Goal: Transaction & Acquisition: Purchase product/service

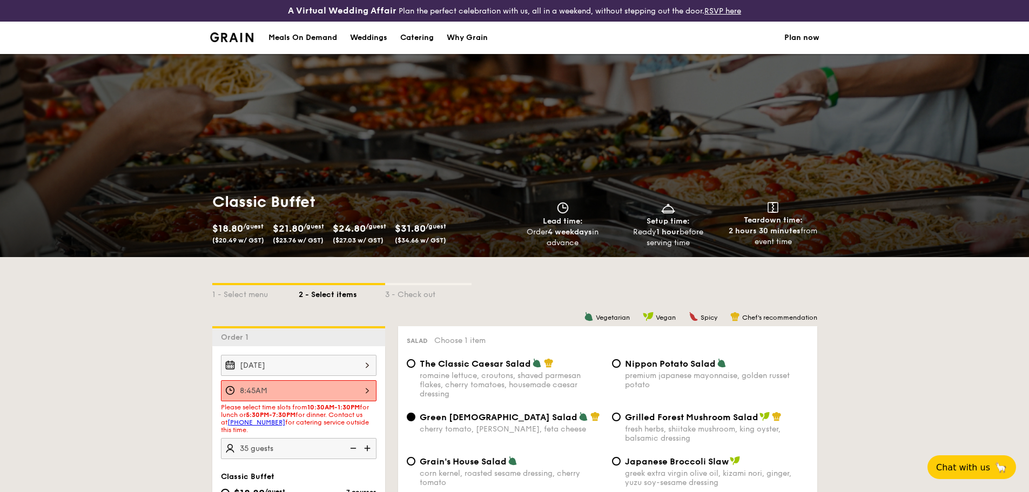
click at [234, 41] on img at bounding box center [232, 37] width 44 height 10
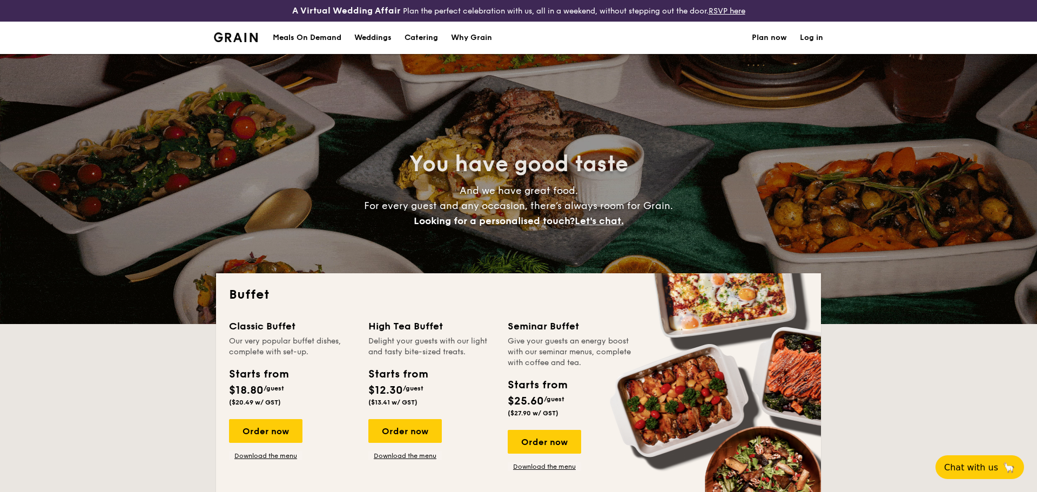
select select
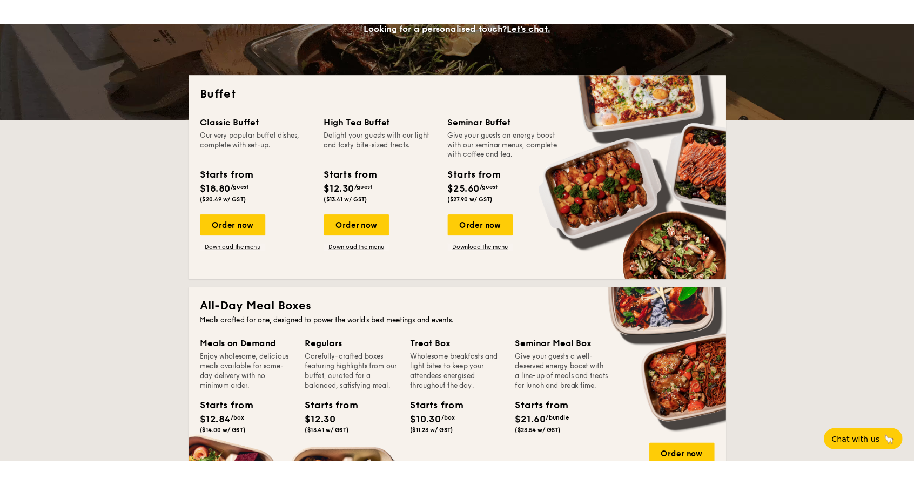
scroll to position [216, 0]
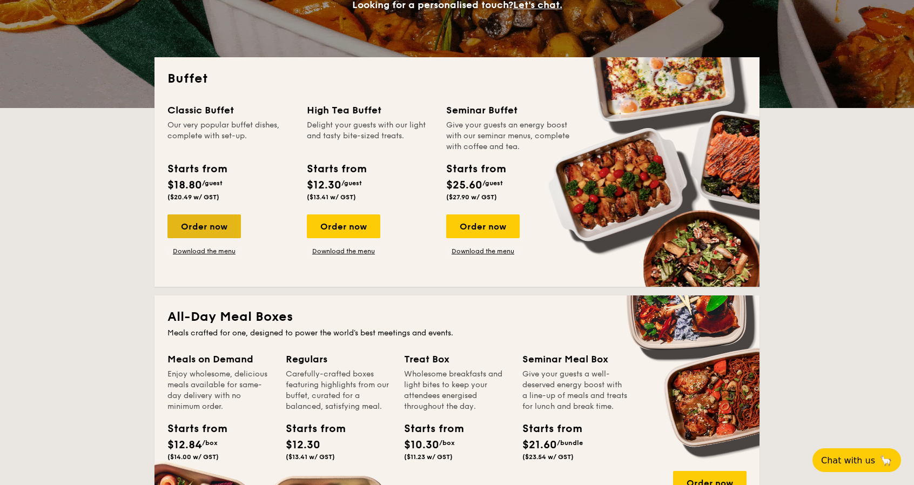
click at [207, 225] on div "Order now" at bounding box center [203, 226] width 73 height 24
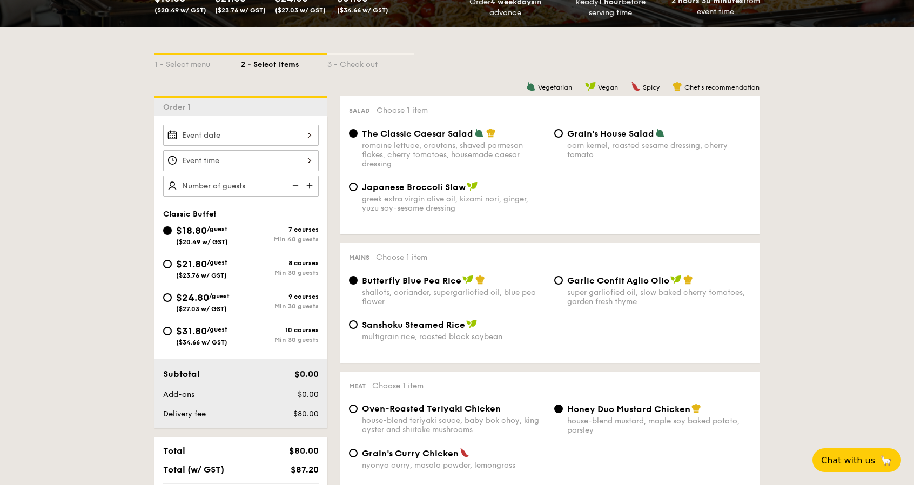
scroll to position [324, 0]
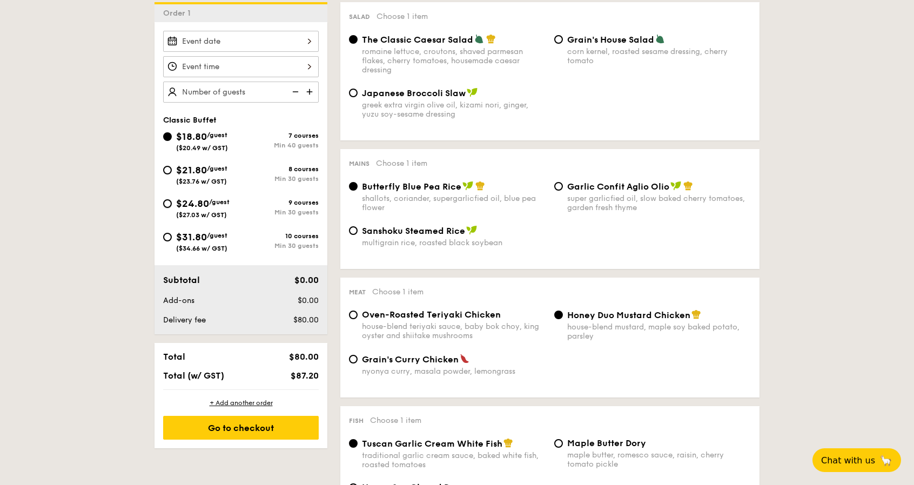
drag, startPoint x: 171, startPoint y: 205, endPoint x: 250, endPoint y: 195, distance: 79.9
click at [170, 205] on input "$24.80 /guest ($27.03 w/ GST) 9 courses Min 30 guests" at bounding box center [167, 203] width 9 height 9
radio input "true"
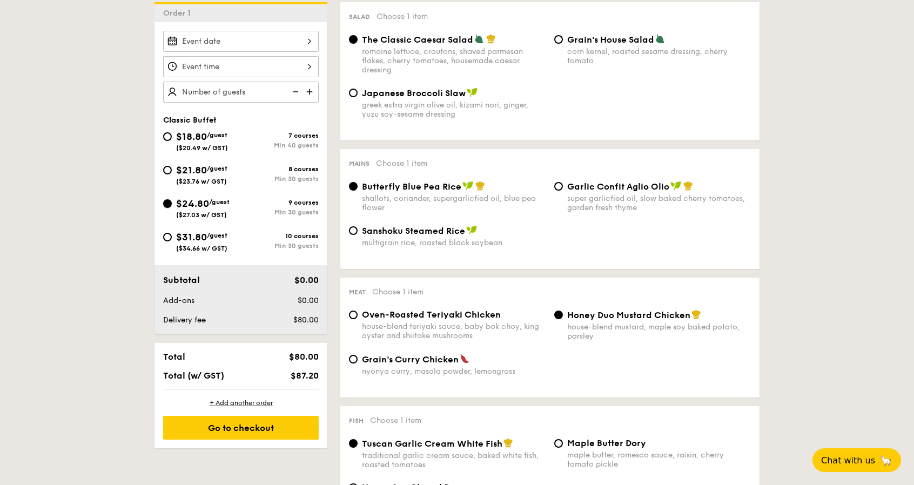
radio input "true"
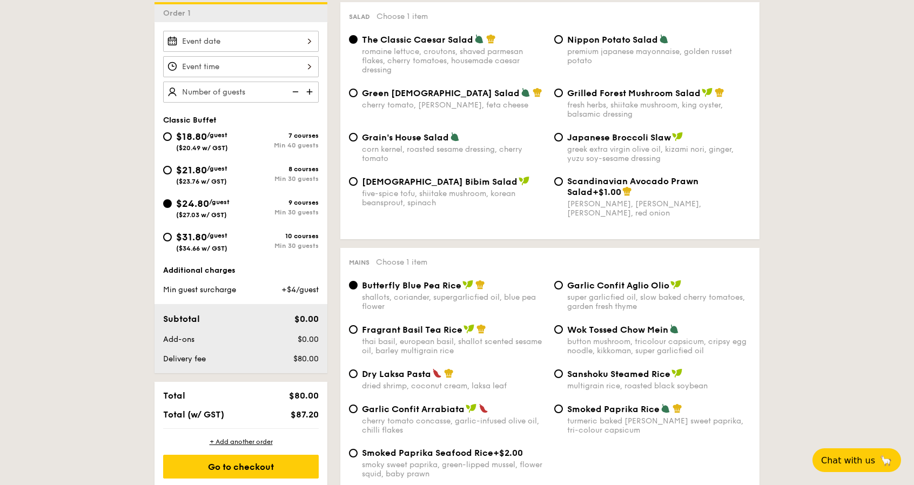
click at [362, 95] on span "Green [DEMOGRAPHIC_DATA] Salad" at bounding box center [441, 93] width 158 height 10
click at [357, 95] on input "Green Goddess Salad cherry tomato, dill, feta cheese" at bounding box center [353, 93] width 9 height 9
radio input "true"
click at [354, 333] on input "Fragrant Basil Tea Rice thai basil, european basil, shallot scented sesame oil,…" at bounding box center [353, 329] width 9 height 9
radio input "true"
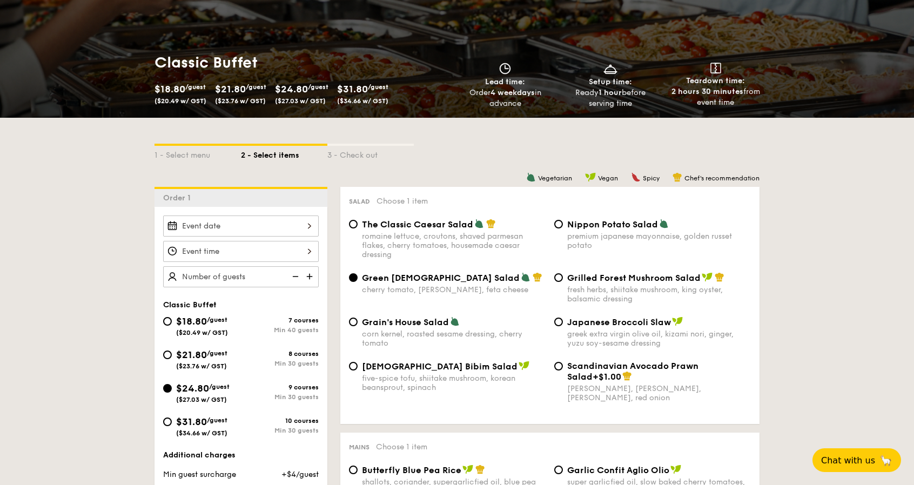
scroll to position [162, 0]
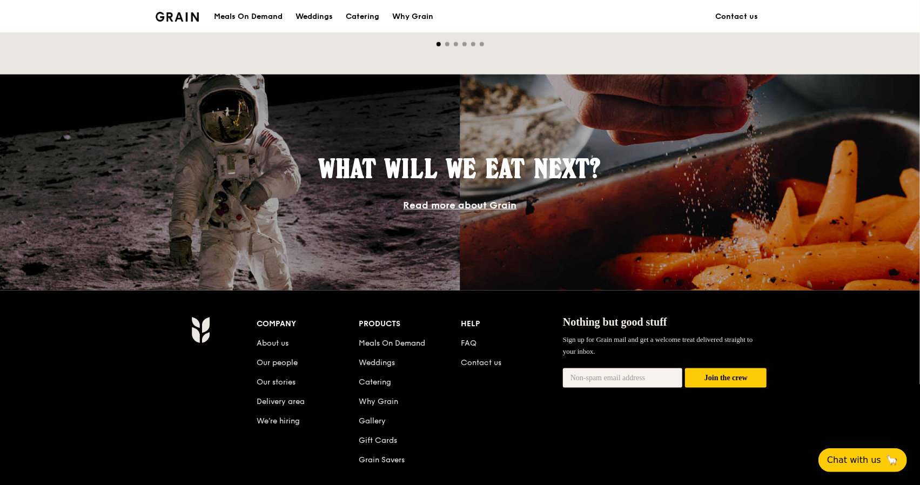
scroll to position [976, 0]
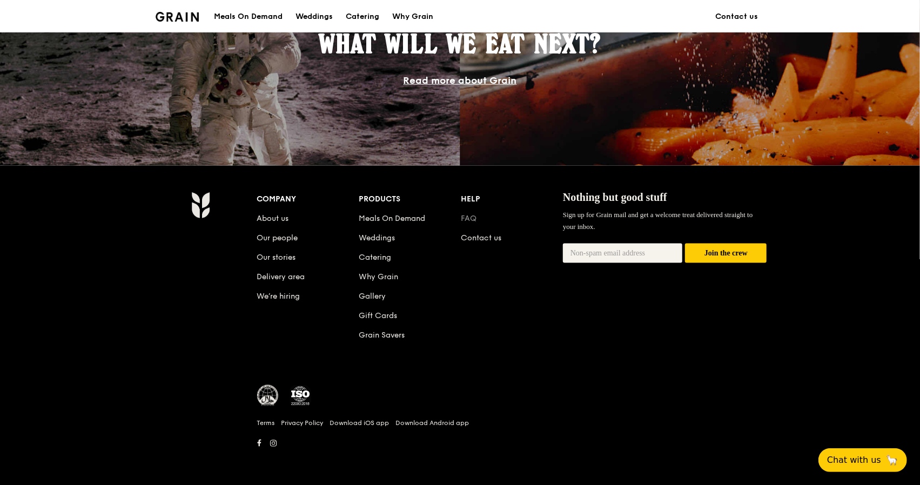
click at [471, 216] on link "FAQ" at bounding box center [469, 218] width 16 height 9
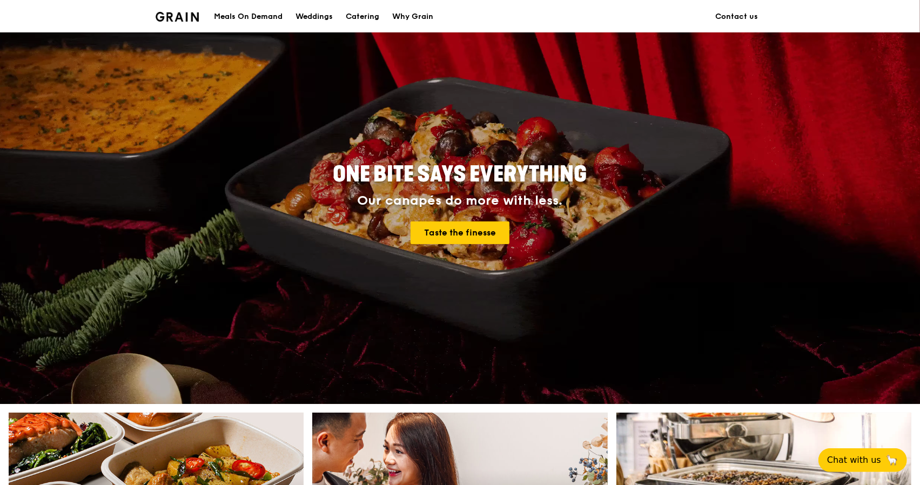
scroll to position [0, 0]
